Goal: Transaction & Acquisition: Subscribe to service/newsletter

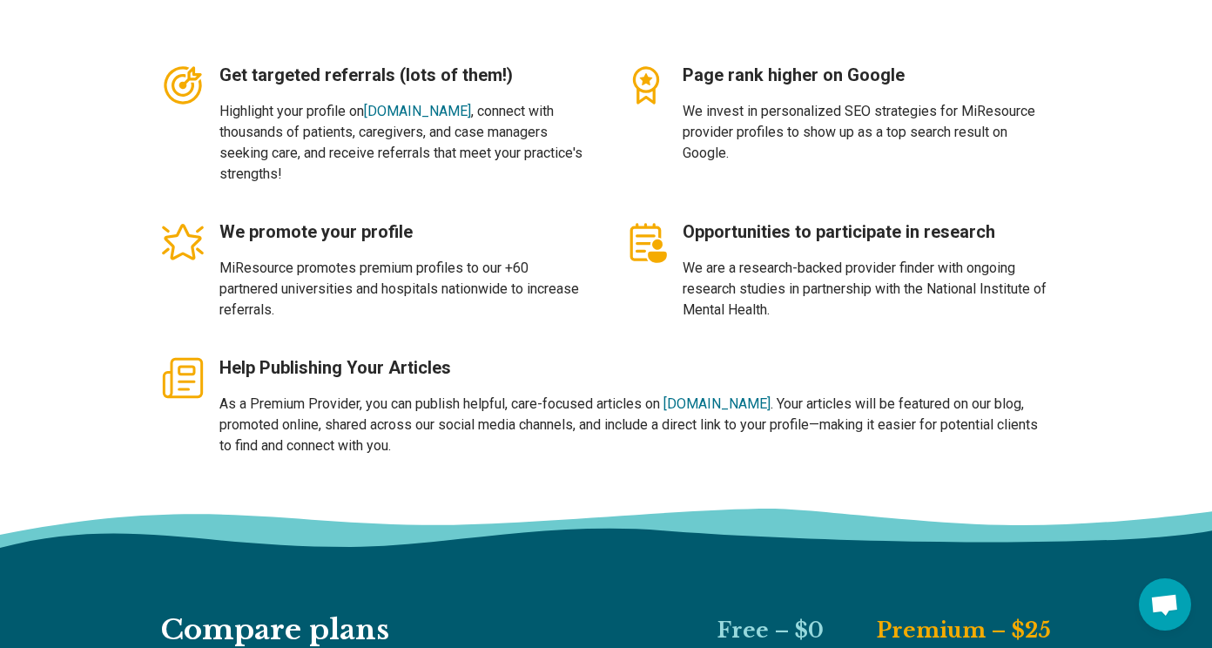
scroll to position [479, 0]
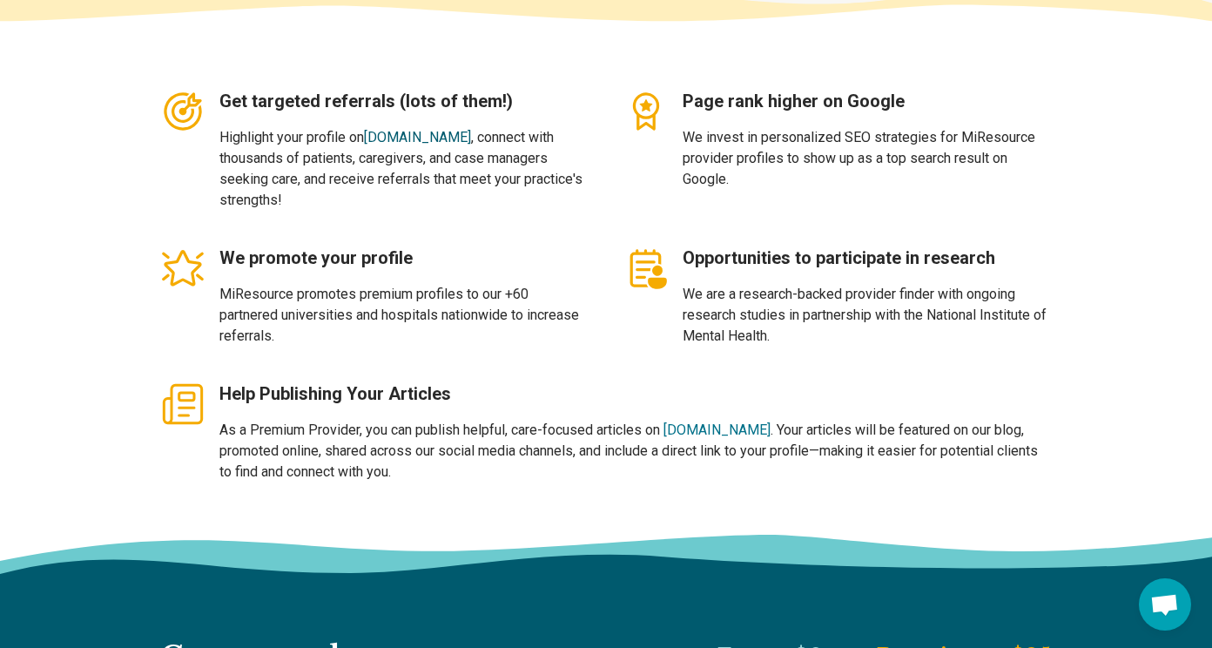
click at [451, 130] on link "miresource.com" at bounding box center [417, 137] width 107 height 17
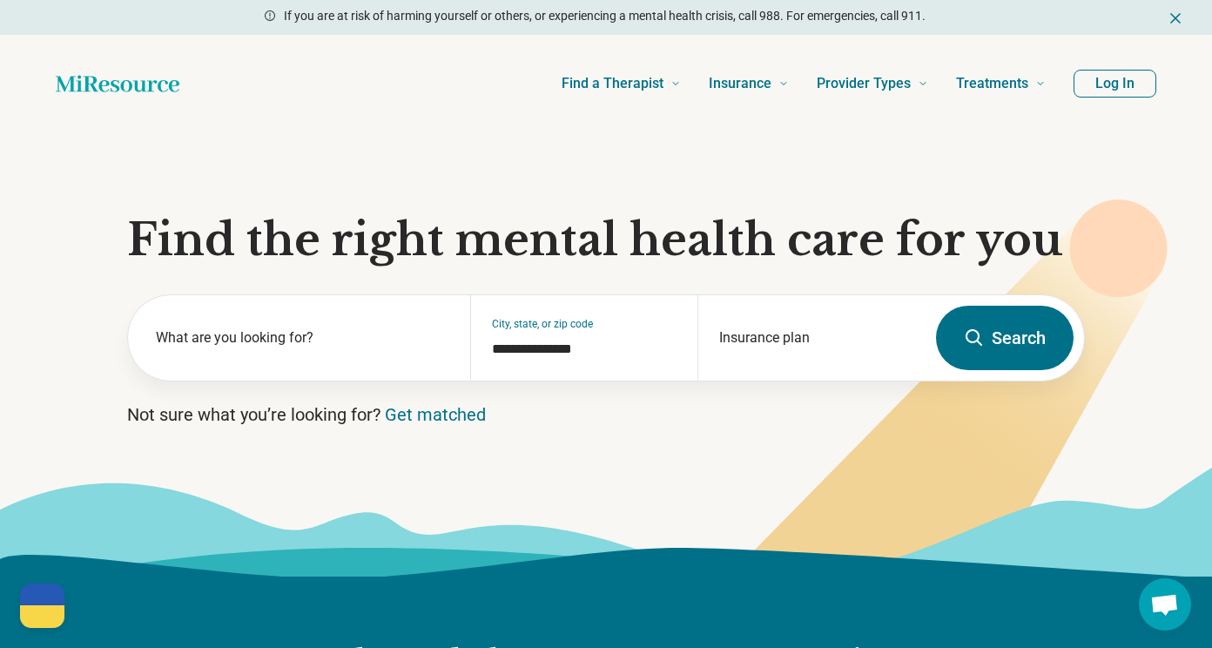
type textarea "*"
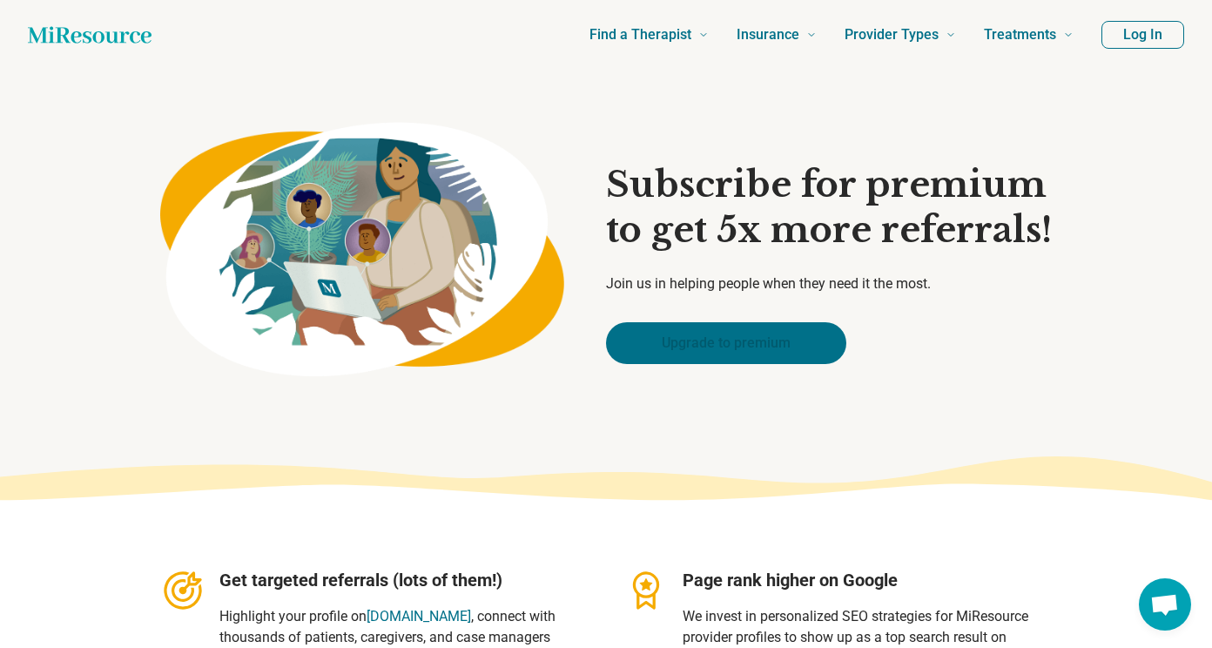
click at [690, 339] on link "Upgrade to premium" at bounding box center [726, 343] width 240 height 42
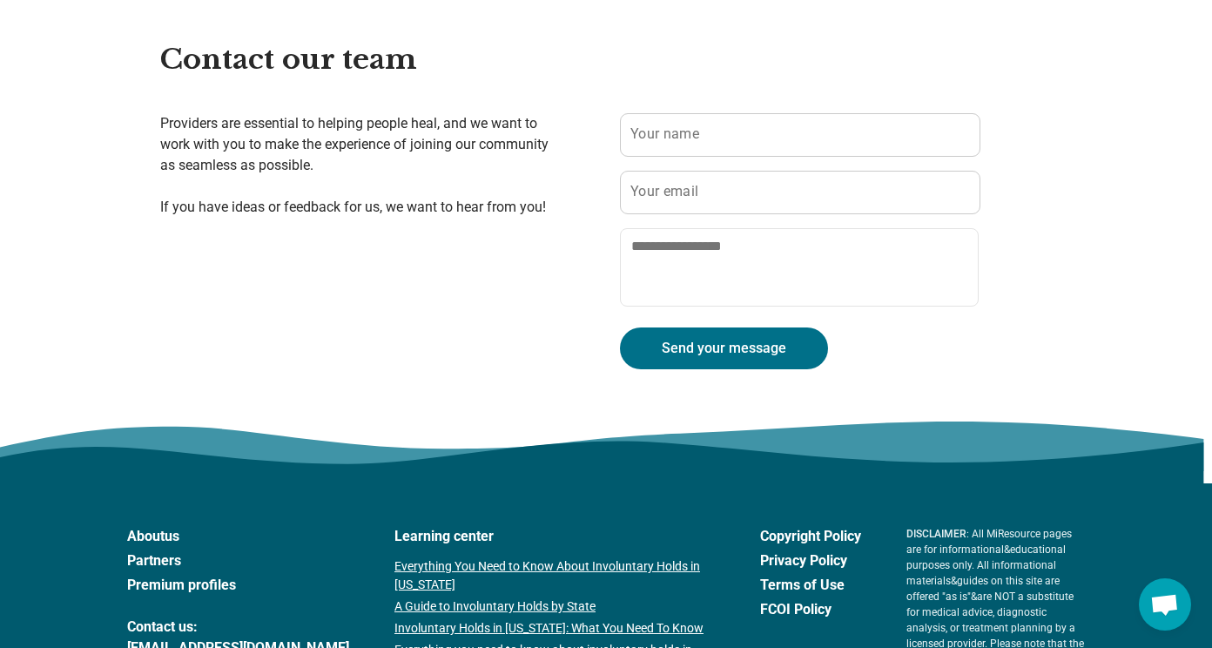
scroll to position [3679, 0]
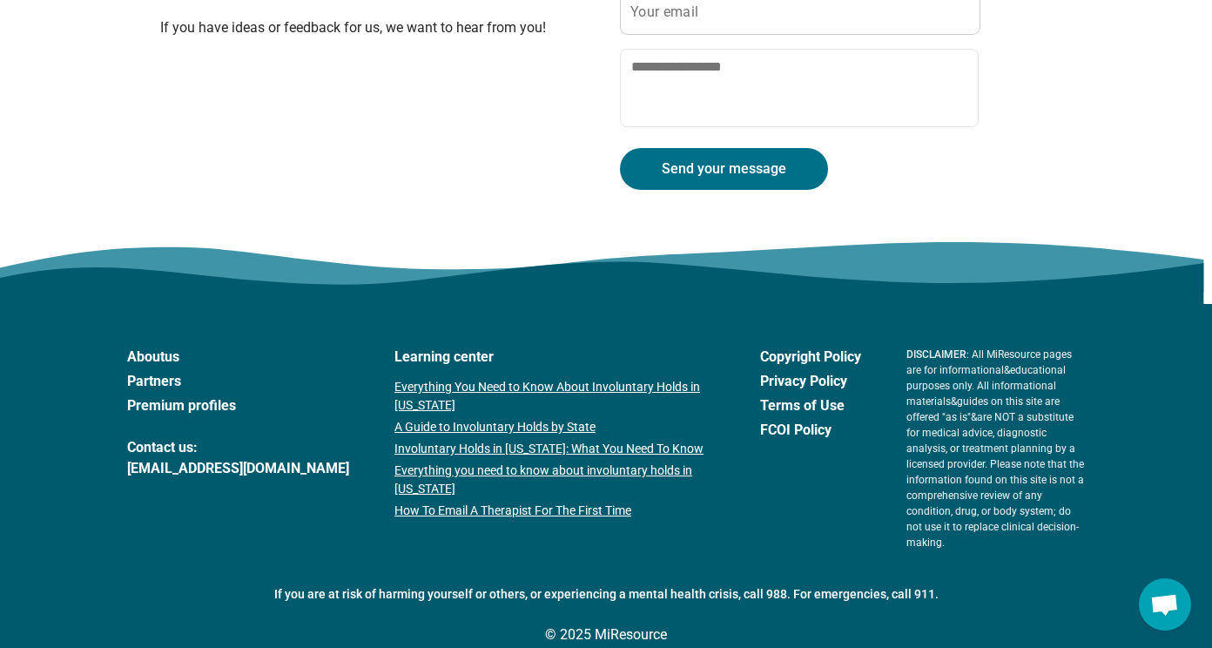
click at [377, 584] on div "About us Partners Premium profiles Contact us: support@miresource.com Learning …" at bounding box center [605, 495] width 957 height 299
